Goal: Information Seeking & Learning: Learn about a topic

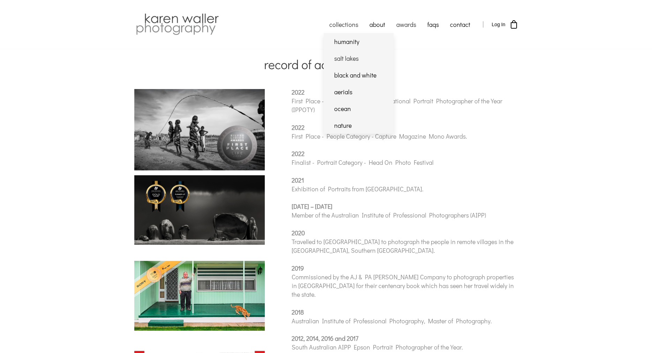
click at [345, 57] on link "salt lakes" at bounding box center [359, 58] width 70 height 17
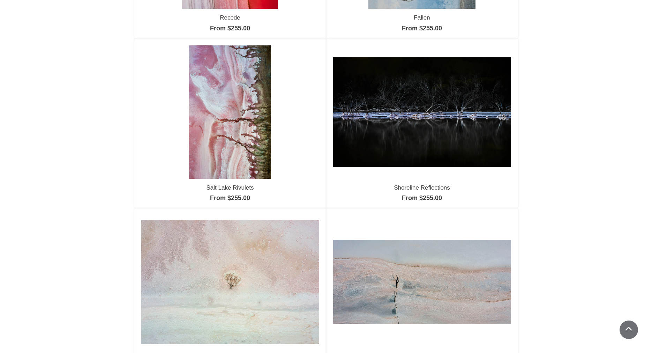
scroll to position [244, 0]
click at [246, 126] on img at bounding box center [230, 111] width 82 height 133
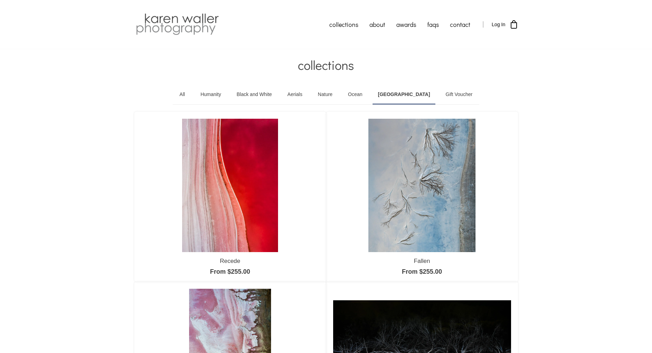
click at [226, 215] on img at bounding box center [230, 185] width 96 height 133
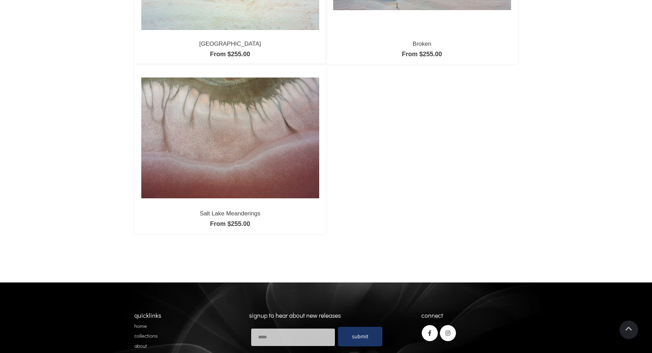
scroll to position [558, 0]
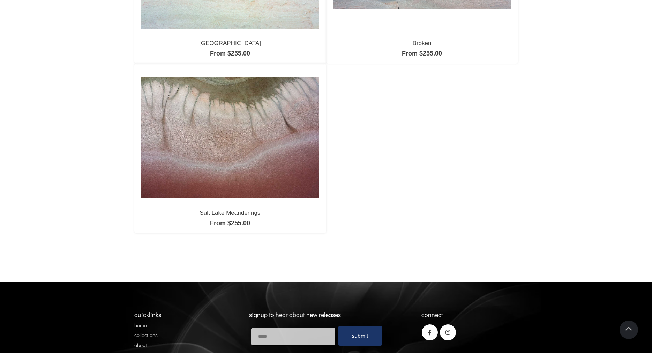
click at [301, 152] on img at bounding box center [230, 137] width 178 height 121
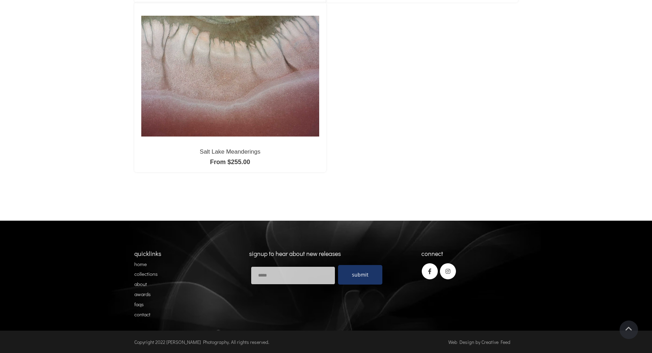
scroll to position [619, 0]
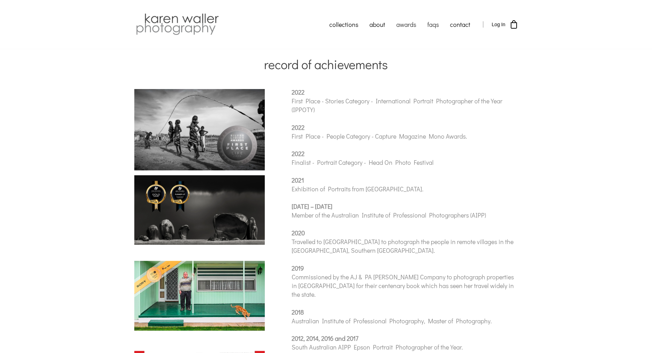
click at [434, 22] on link "faqs" at bounding box center [433, 24] width 23 height 17
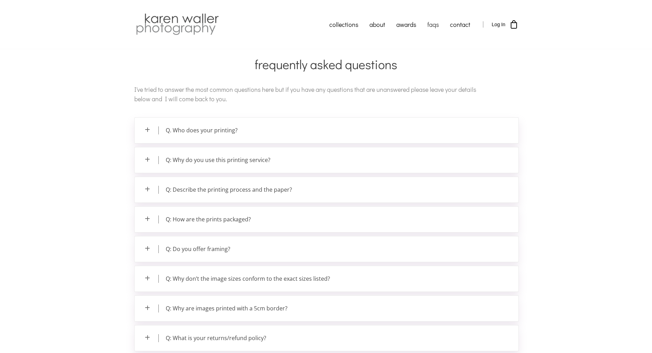
click at [147, 129] on p "Q. Who does your printing?" at bounding box center [327, 130] width 384 height 25
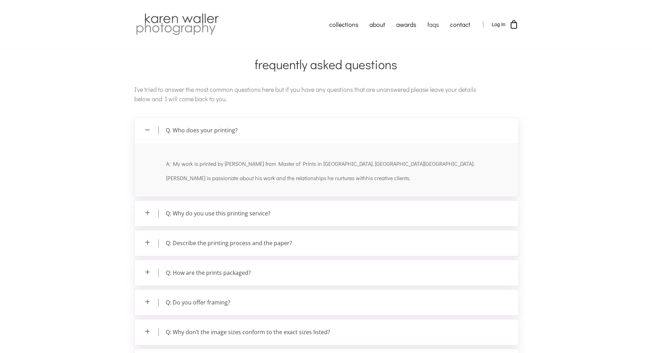
click at [147, 212] on p "Q: Why do you use this printing service?" at bounding box center [327, 213] width 384 height 25
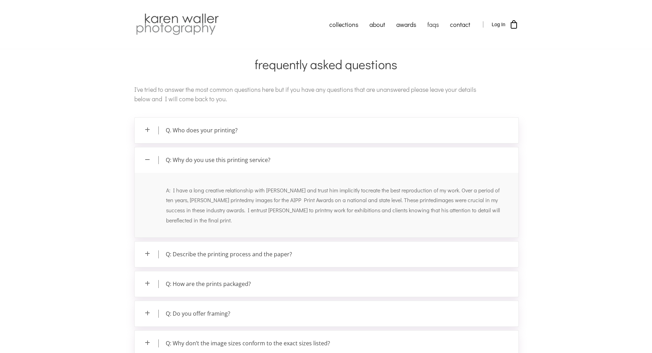
click at [148, 254] on p "Q: Describe the printing process and the paper?" at bounding box center [327, 253] width 384 height 25
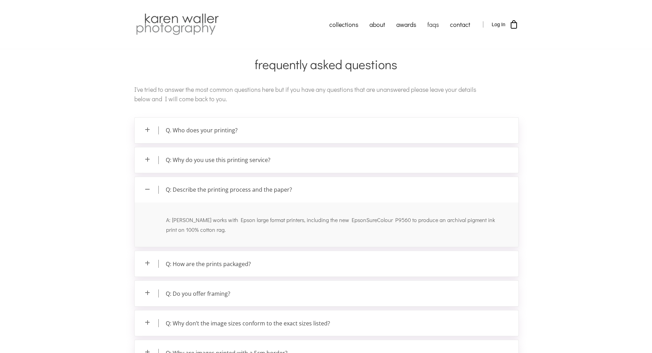
click at [148, 263] on p "Q: How are the prints packaged?" at bounding box center [327, 263] width 384 height 25
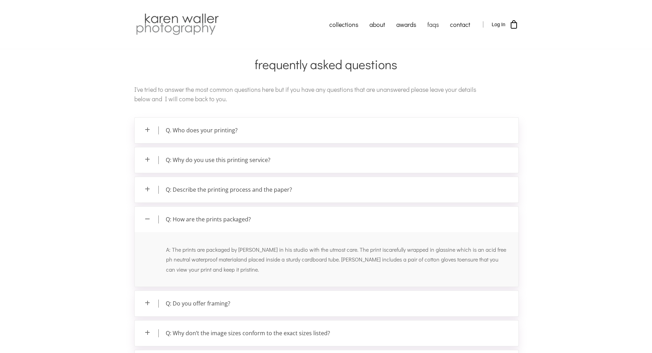
click at [149, 300] on p "Q: Do you offer framing?" at bounding box center [327, 303] width 384 height 25
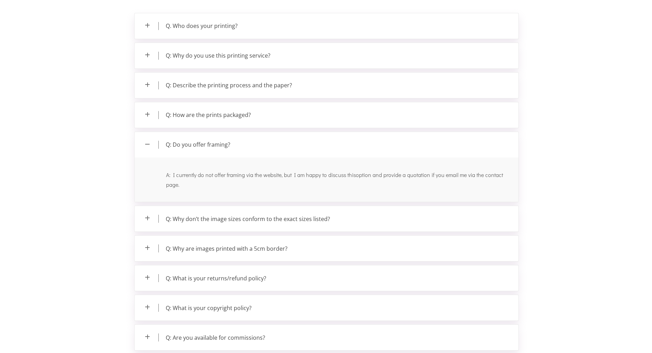
scroll to position [105, 0]
click at [148, 217] on p "Q: Why don’t the image sizes conform to the exact sizes listed?" at bounding box center [327, 218] width 384 height 25
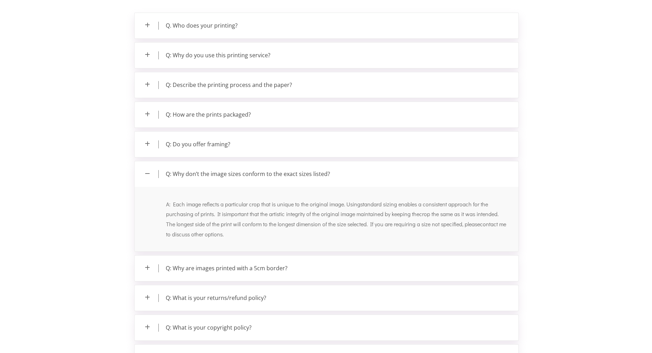
click at [148, 266] on p "Q: Why are images printed with a 5cm border?" at bounding box center [327, 267] width 384 height 25
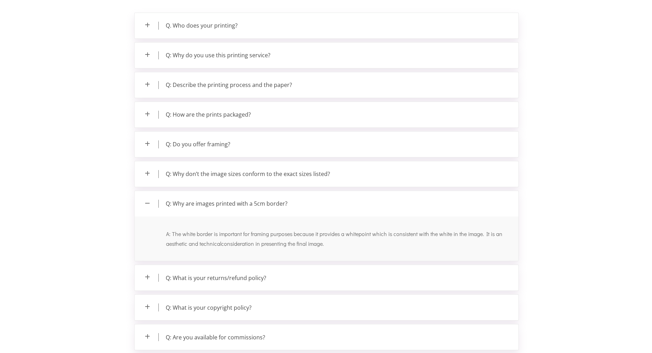
click at [147, 276] on p "Q: What is your returns/refund policy?" at bounding box center [327, 277] width 384 height 25
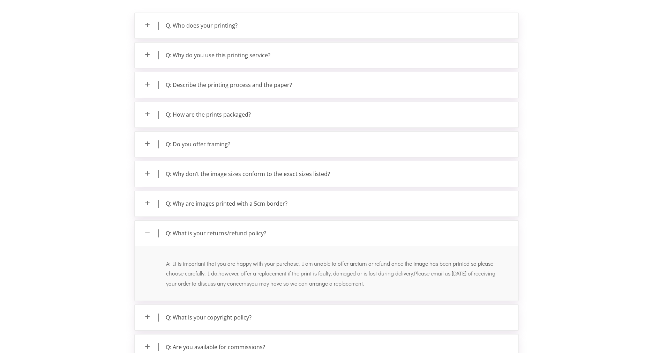
click at [146, 316] on p "Q: What is your copyright policy?" at bounding box center [327, 317] width 384 height 25
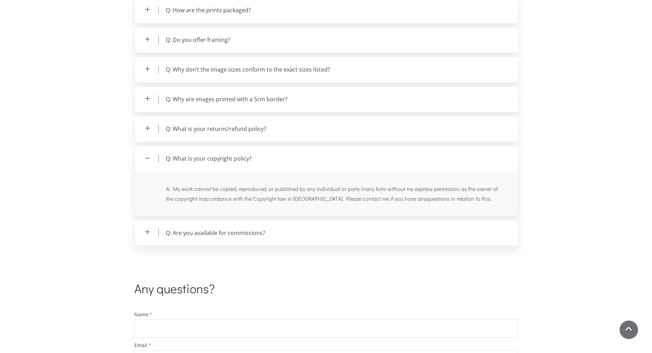
scroll to position [209, 0]
click at [148, 231] on p "Q: Are you available for commissions?" at bounding box center [327, 231] width 384 height 25
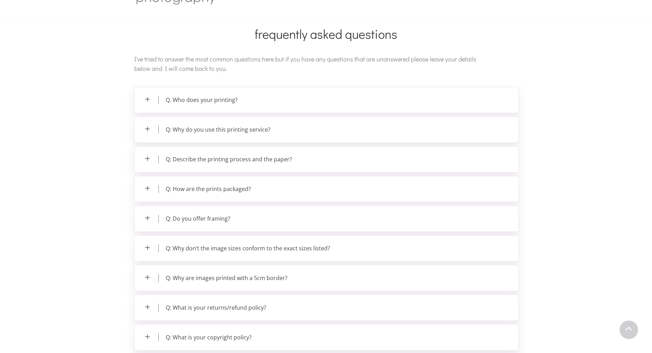
scroll to position [0, 0]
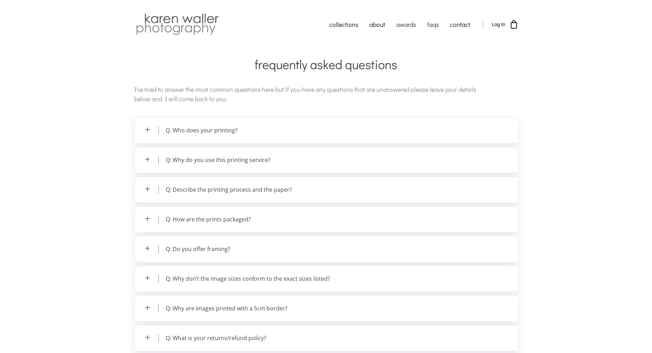
click at [407, 24] on link "awards" at bounding box center [406, 24] width 31 height 17
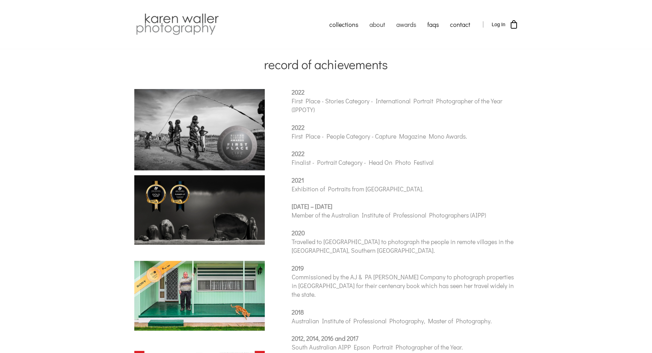
click at [374, 22] on link "about" at bounding box center [377, 24] width 27 height 17
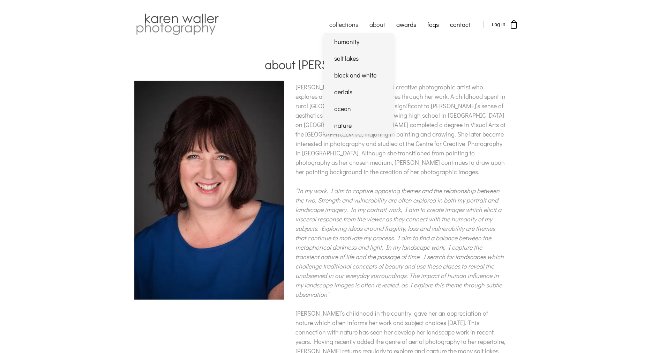
click at [345, 109] on link "ocean" at bounding box center [359, 108] width 70 height 17
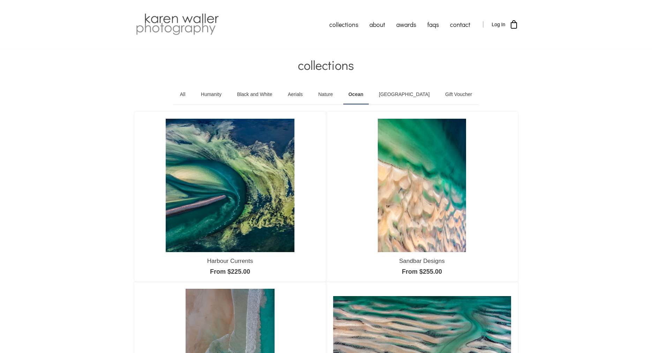
click at [268, 202] on img at bounding box center [230, 185] width 129 height 133
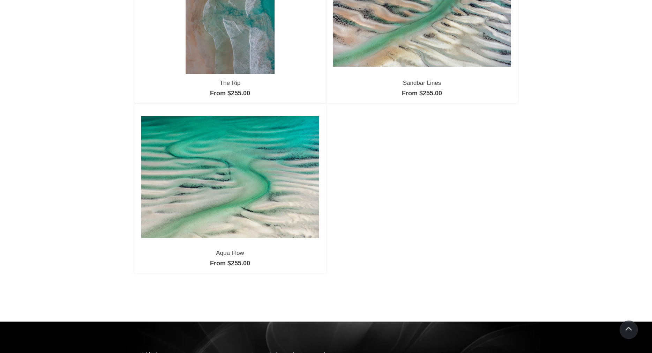
scroll to position [348, 0]
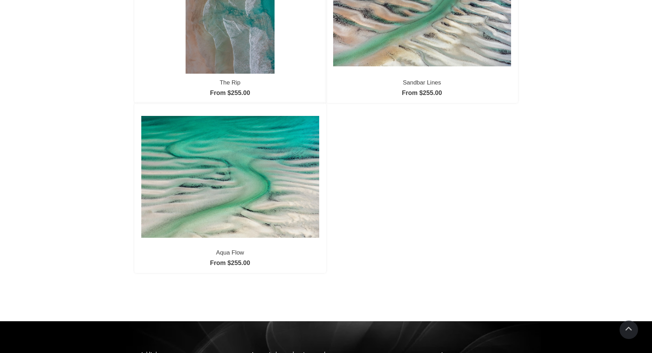
click at [210, 202] on img at bounding box center [230, 177] width 178 height 122
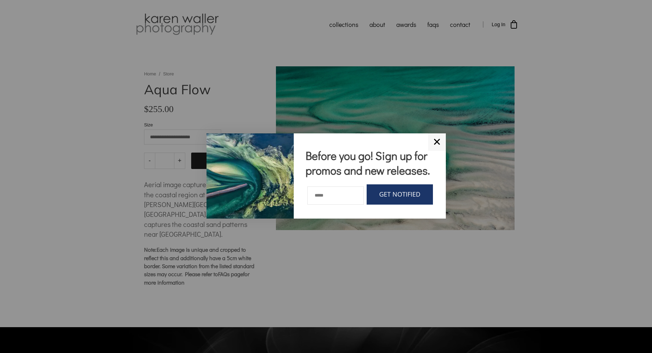
click at [438, 140] on link "✕" at bounding box center [437, 141] width 18 height 17
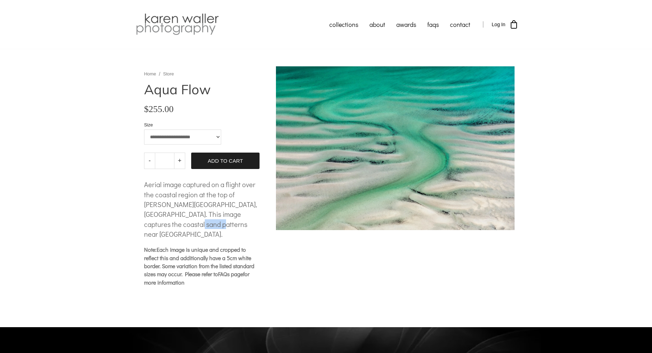
drag, startPoint x: 208, startPoint y: 225, endPoint x: 185, endPoint y: 224, distance: 22.3
click at [185, 224] on span "Aerial image captured on a flight over the coastal region at the top of Spencer…" at bounding box center [200, 209] width 113 height 59
copy span "Whyalla"
click at [217, 138] on select "**********" at bounding box center [182, 136] width 77 height 15
click at [144, 129] on select "**********" at bounding box center [182, 136] width 77 height 15
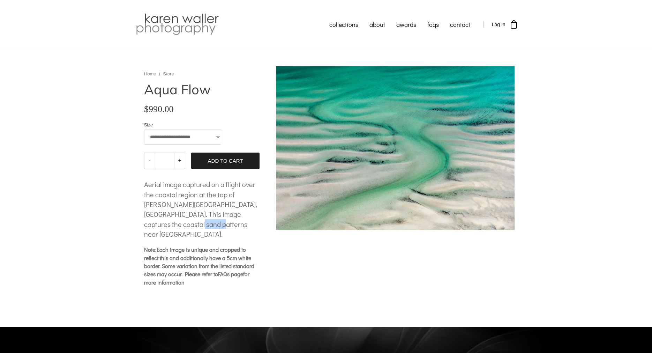
click at [218, 137] on select "**********" at bounding box center [182, 136] width 77 height 15
select select "**********"
click at [144, 129] on select "**********" at bounding box center [182, 136] width 77 height 15
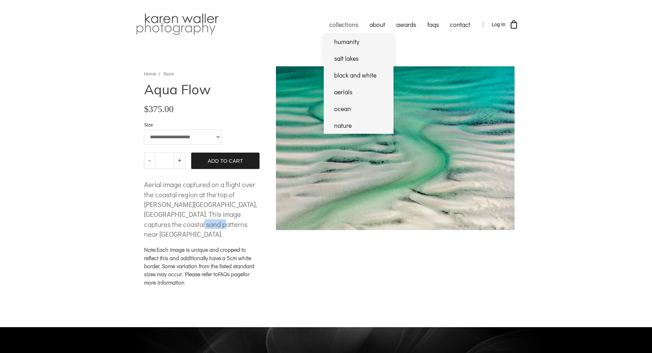
click at [349, 23] on link "collections" at bounding box center [344, 24] width 40 height 17
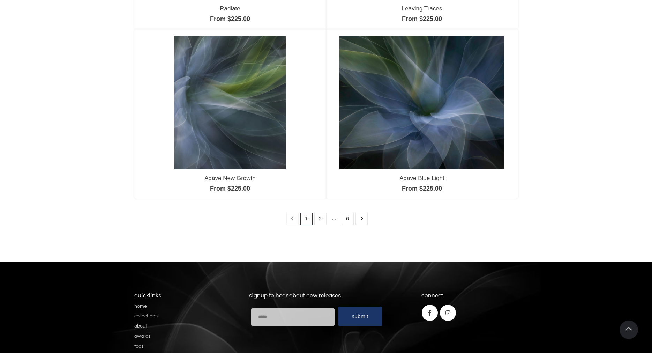
scroll to position [592, 0]
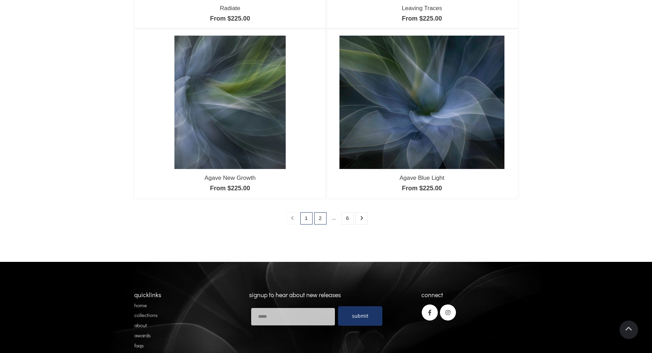
click at [321, 218] on link "2" at bounding box center [320, 218] width 12 height 12
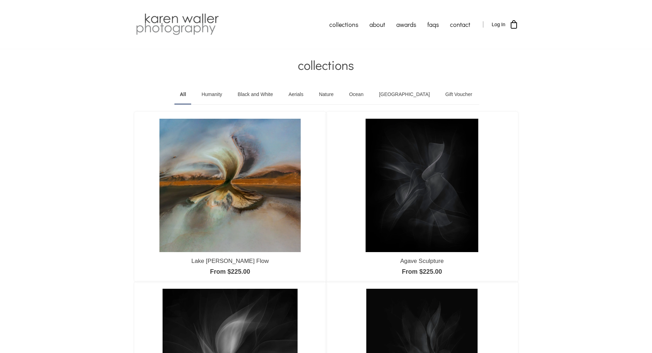
click at [231, 218] on img at bounding box center [229, 185] width 141 height 133
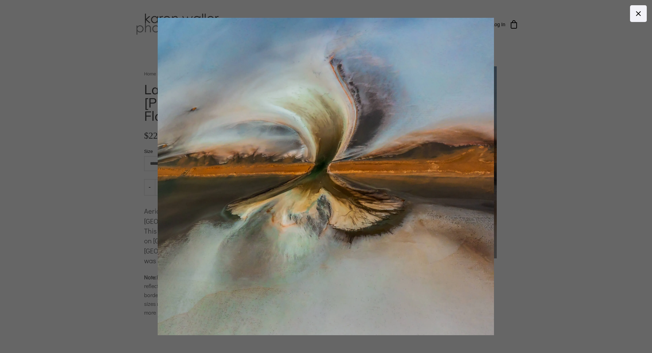
click at [412, 153] on body "collections humanity" at bounding box center [326, 176] width 652 height 353
click at [636, 11] on icon at bounding box center [638, 13] width 8 height 8
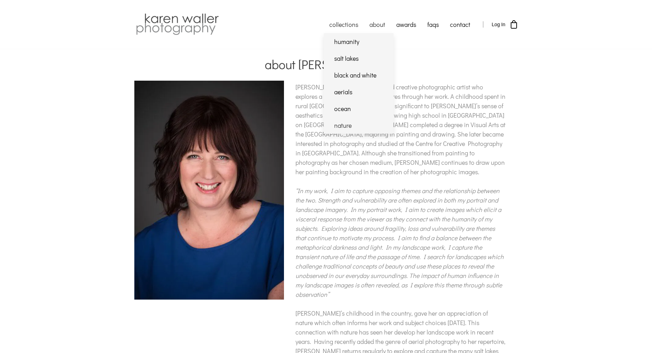
click at [341, 126] on link "nature" at bounding box center [359, 125] width 70 height 17
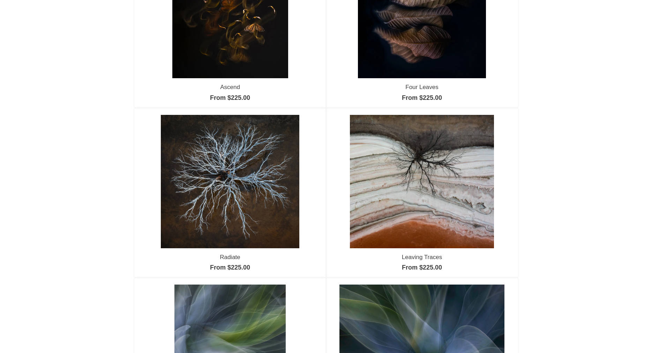
scroll to position [174, 0]
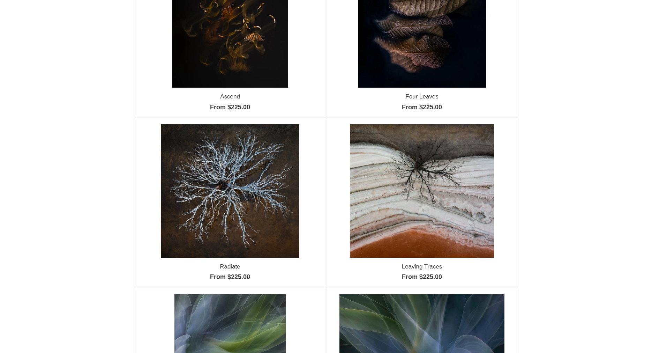
click at [253, 197] on img at bounding box center [230, 190] width 139 height 133
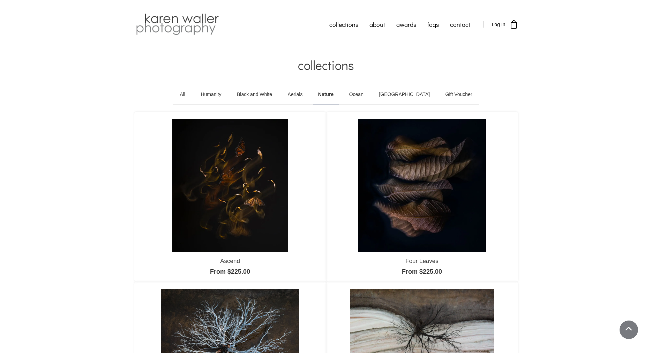
scroll to position [232, 0]
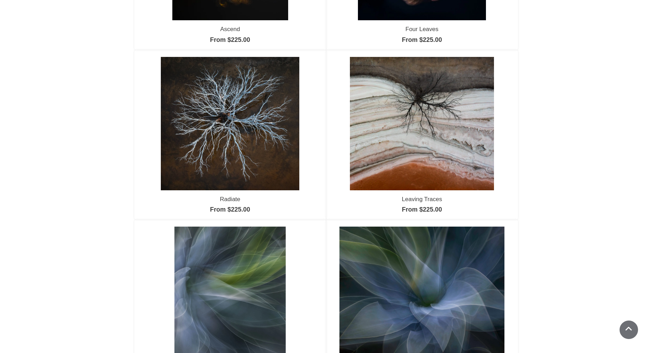
click at [398, 122] on img at bounding box center [422, 123] width 144 height 133
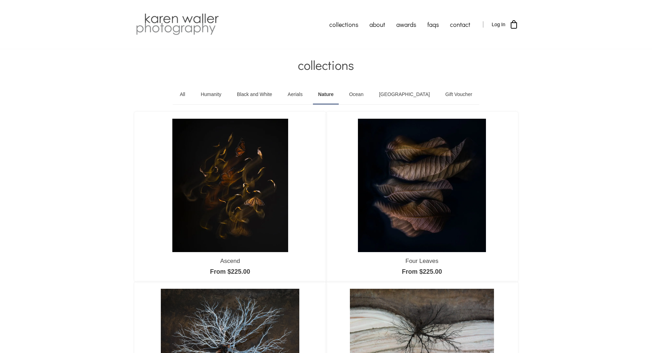
click at [308, 94] on link "Aerials" at bounding box center [295, 95] width 25 height 20
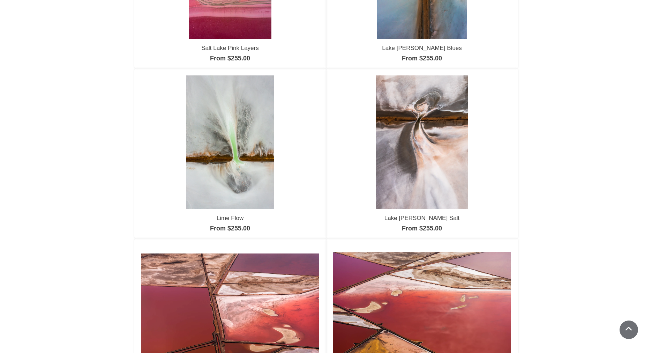
scroll to position [383, 0]
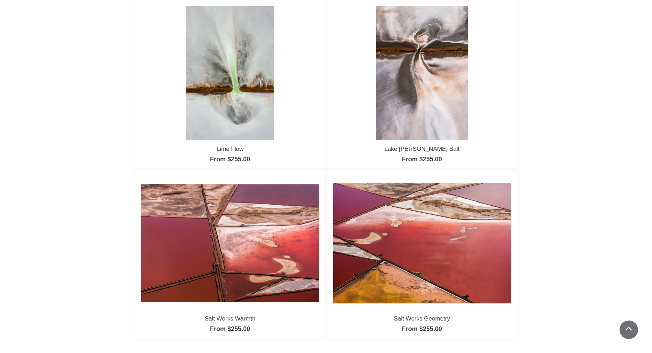
click at [236, 107] on img at bounding box center [230, 72] width 89 height 133
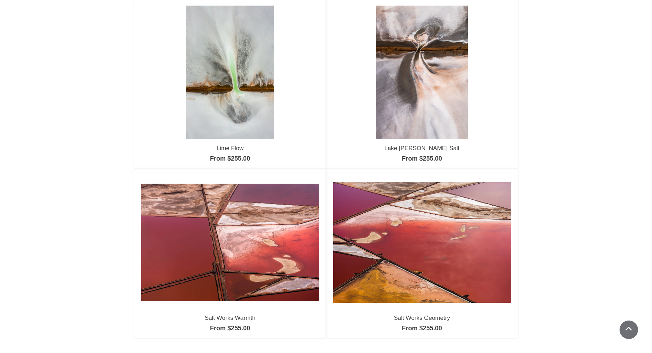
scroll to position [453, 0]
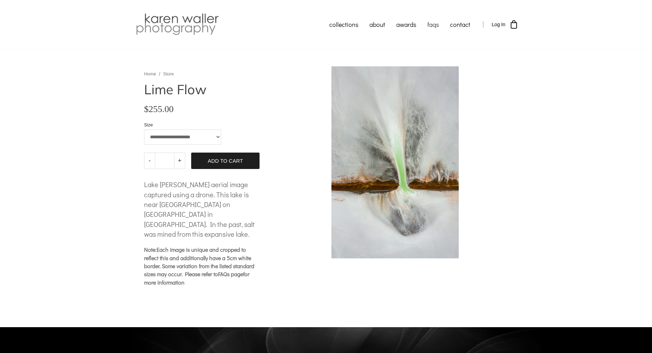
click at [431, 23] on link "faqs" at bounding box center [433, 24] width 23 height 17
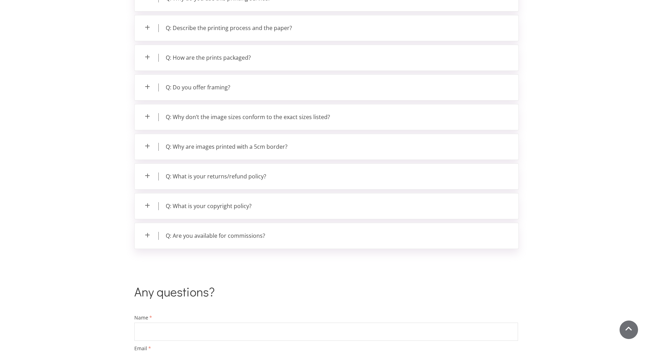
scroll to position [133, 0]
